Goal: Check status: Check status

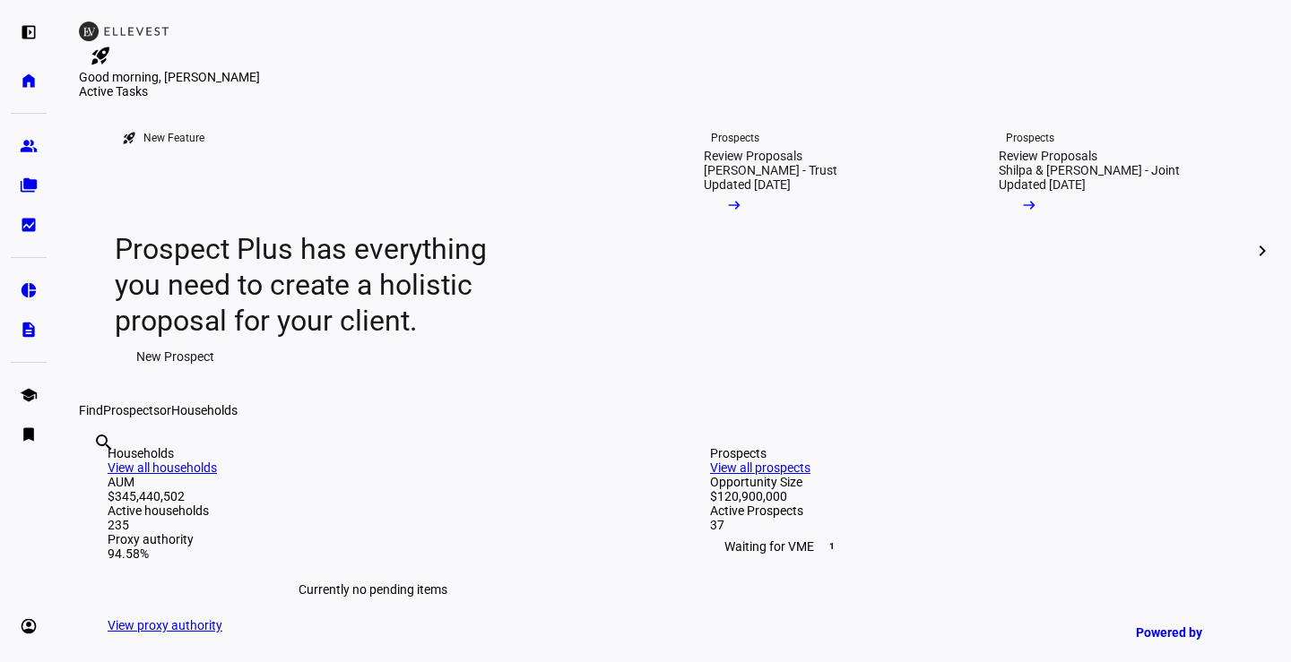
click at [30, 187] on eth-mat-symbol "folder_copy" at bounding box center [29, 186] width 18 height 18
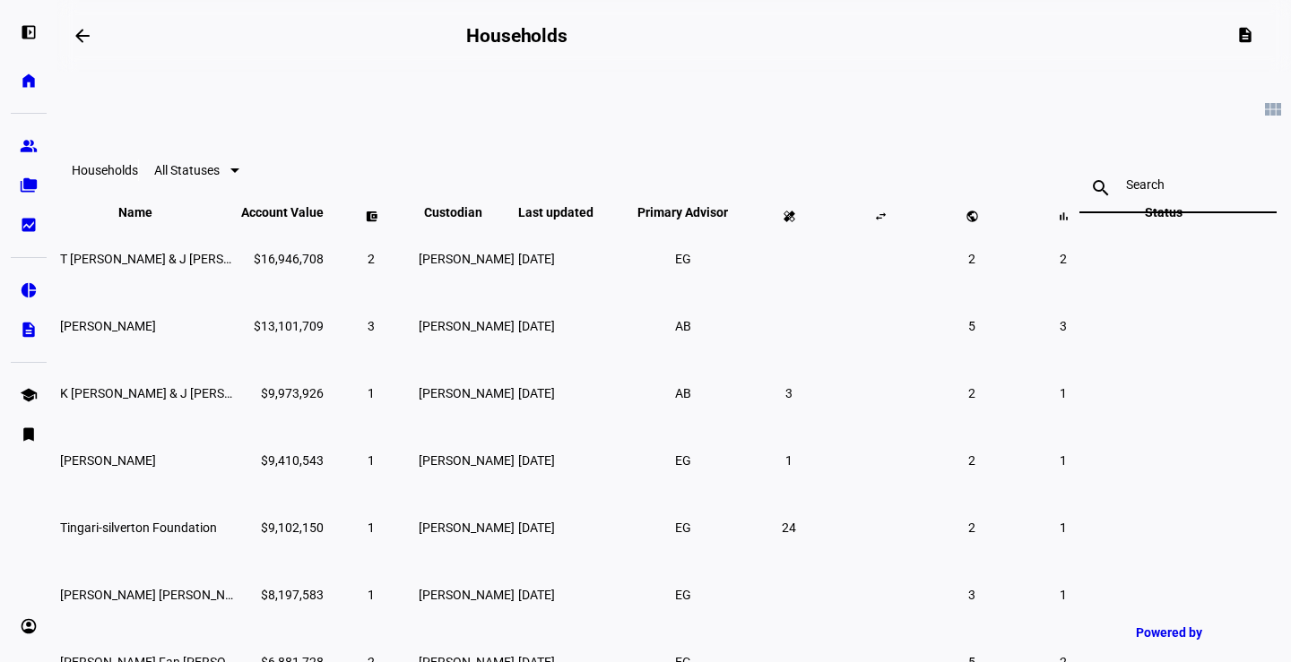
click at [1126, 190] on input at bounding box center [1178, 184] width 104 height 14
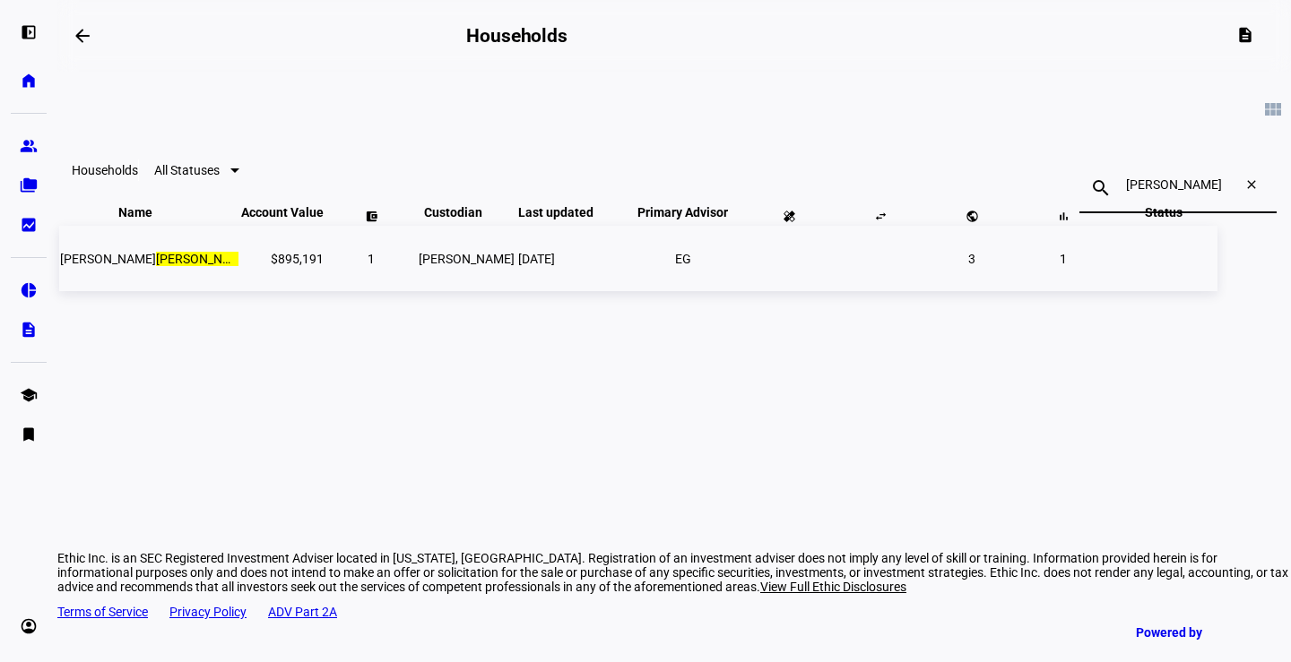
type input "[PERSON_NAME]"
click at [555, 266] on span "[DATE]" at bounding box center [536, 259] width 37 height 14
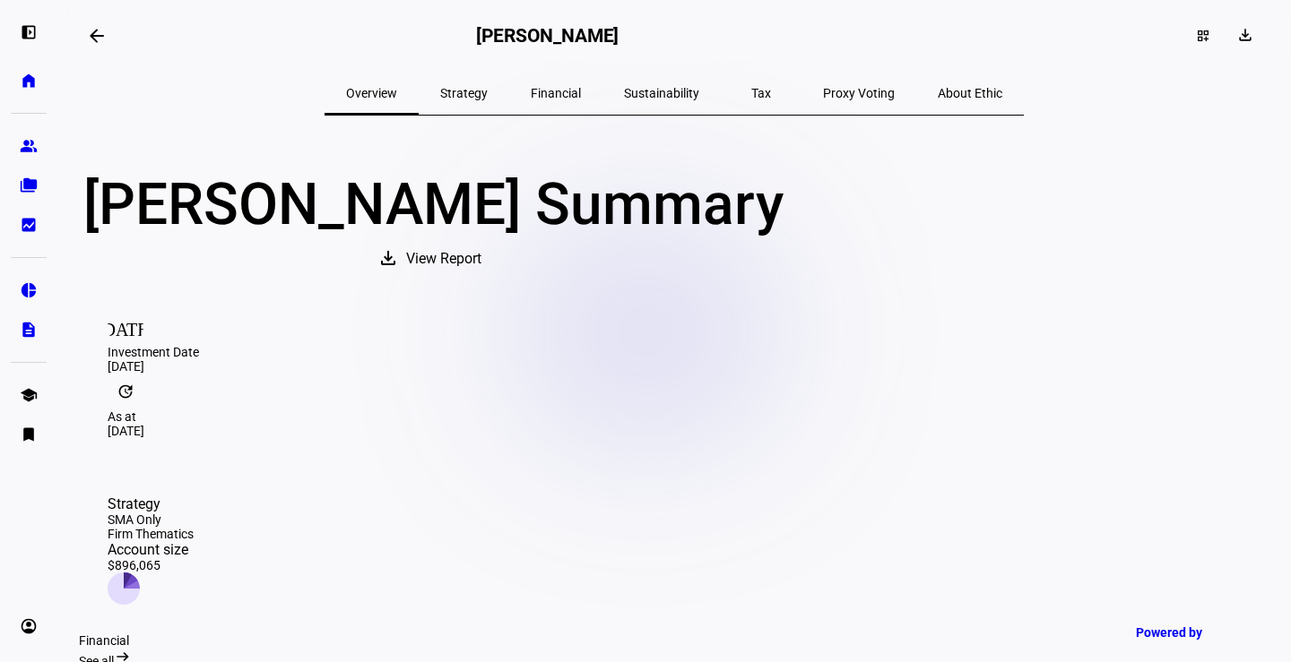
click at [668, 92] on span "Sustainability" at bounding box center [661, 93] width 75 height 13
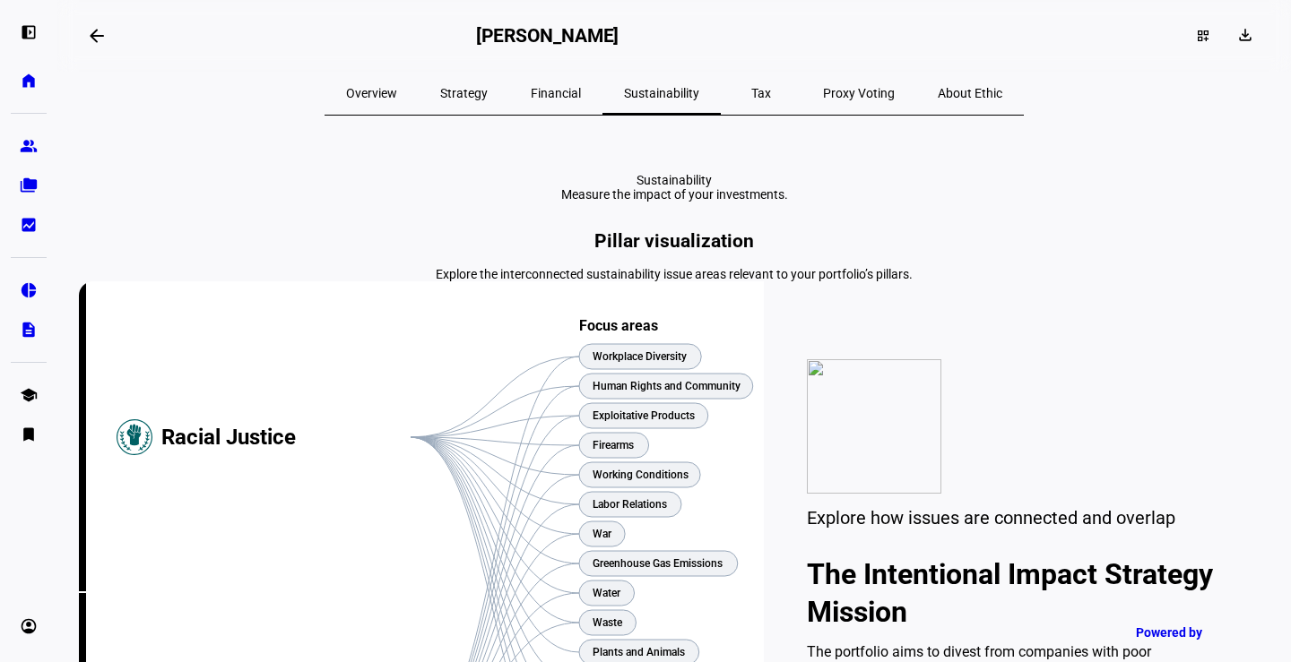
click at [823, 94] on span "Proxy Voting" at bounding box center [859, 93] width 72 height 13
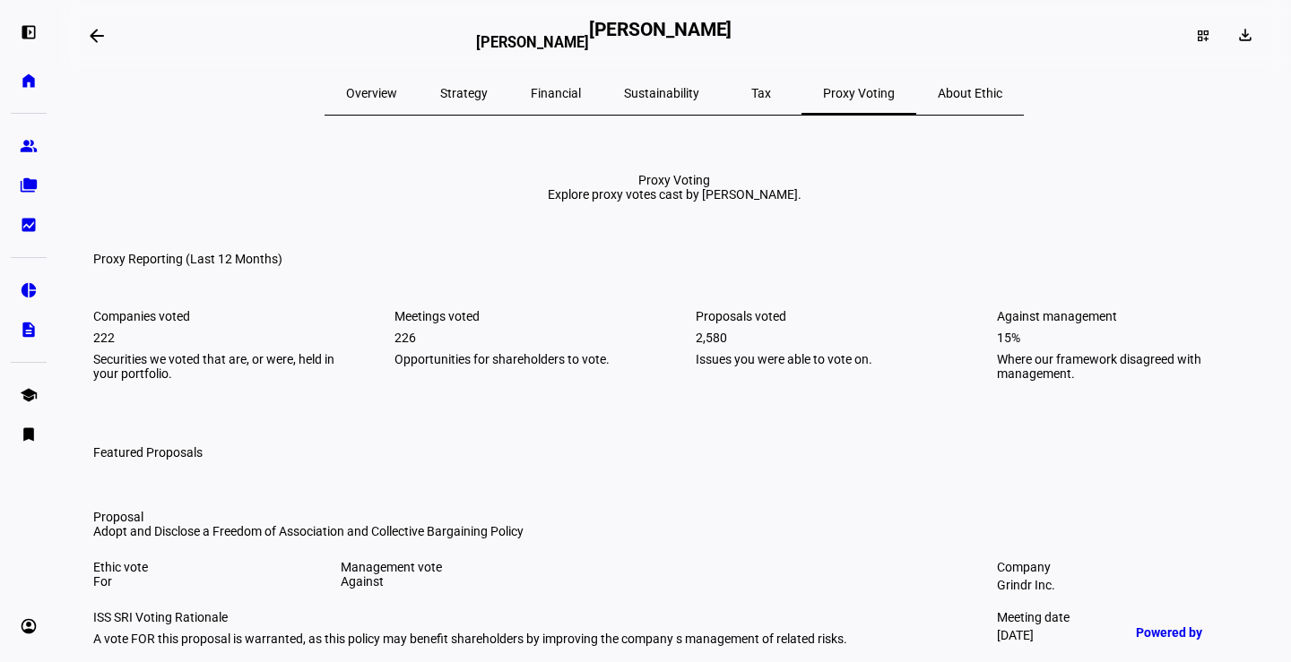
click at [646, 93] on span "Sustainability" at bounding box center [661, 93] width 75 height 13
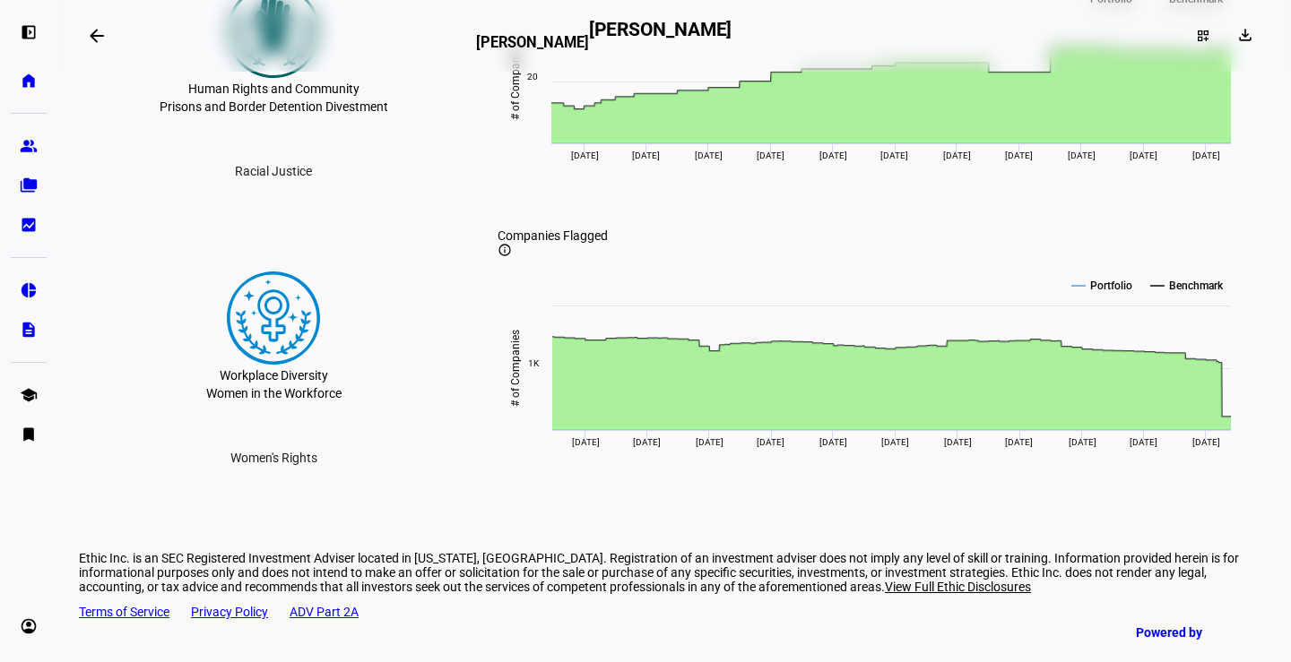
scroll to position [3535, 0]
